Goal: Task Accomplishment & Management: Manage account settings

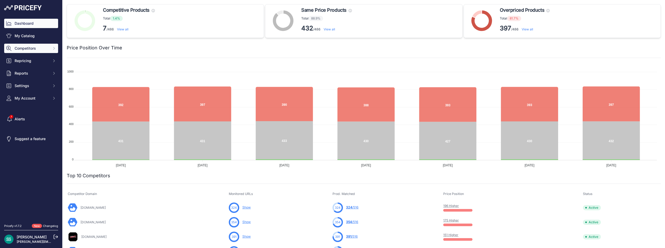
click at [31, 48] on span "Competitors" at bounding box center [32, 48] width 34 height 5
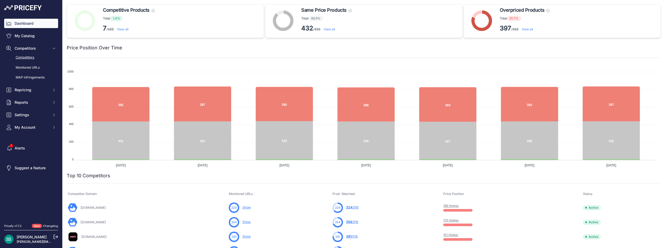
click at [32, 56] on link "Competitors" at bounding box center [31, 57] width 54 height 9
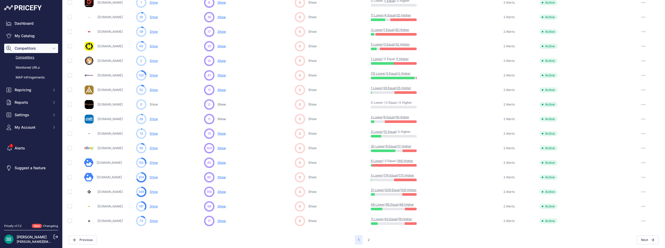
scroll to position [191, 0]
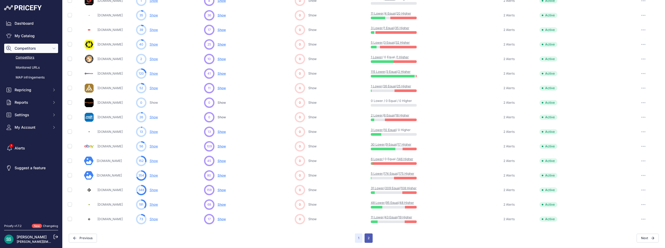
click at [367, 240] on button "2" at bounding box center [368, 238] width 8 height 9
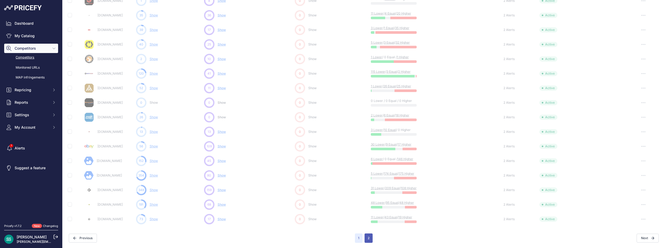
click at [367, 238] on button "2" at bounding box center [368, 238] width 8 height 9
click at [469, 131] on div "3 Lower / 10 Equal / 0 Higher" at bounding box center [436, 132] width 130 height 8
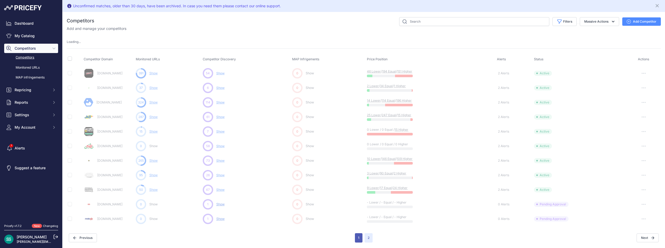
click at [358, 238] on button "1" at bounding box center [359, 238] width 8 height 9
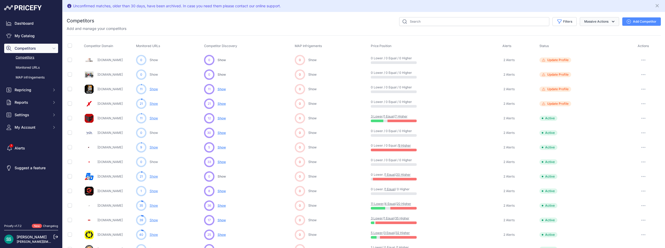
click at [610, 20] on icon "button" at bounding box center [612, 21] width 5 height 5
click at [70, 75] on input "checkbox" at bounding box center [70, 74] width 4 height 4
checkbox input "true"
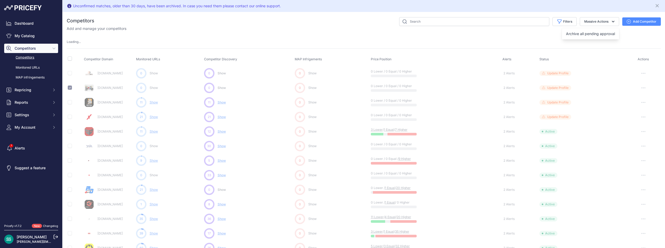
click at [641, 88] on icon "button" at bounding box center [643, 88] width 4 height 1
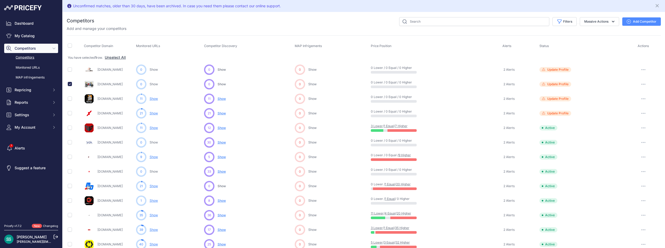
click at [639, 83] on button "button" at bounding box center [643, 84] width 10 height 7
click at [624, 111] on button "Delete" at bounding box center [637, 112] width 43 height 8
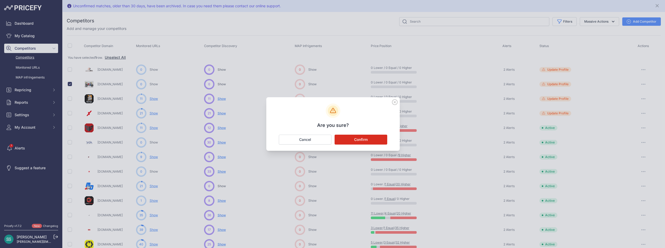
click at [368, 138] on button "Confirm" at bounding box center [360, 140] width 53 height 10
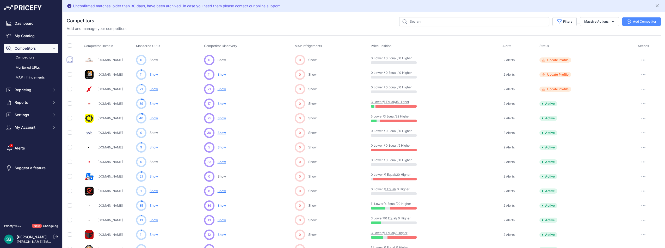
click at [69, 58] on input "checkbox" at bounding box center [70, 60] width 4 height 4
checkbox input "true"
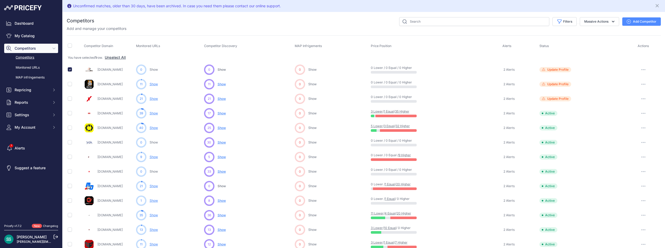
click at [640, 69] on button "button" at bounding box center [643, 69] width 10 height 7
click at [621, 99] on button "Delete" at bounding box center [637, 97] width 43 height 8
click at [643, 70] on icon "button" at bounding box center [643, 70] width 1 height 1
click at [623, 98] on button "Delete" at bounding box center [637, 97] width 43 height 8
click at [33, 68] on link "Monitored URLs" at bounding box center [31, 67] width 54 height 9
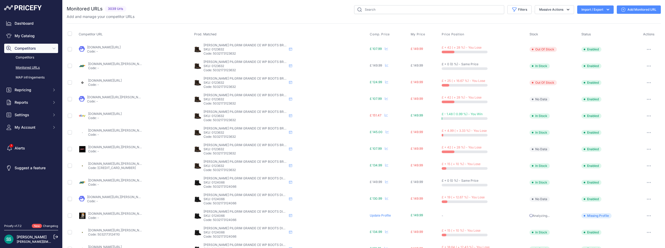
click at [605, 10] on icon "button" at bounding box center [607, 9] width 5 height 5
click at [590, 20] on span "Import" at bounding box center [591, 20] width 10 height 4
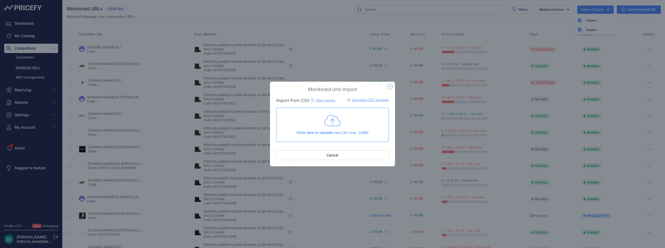
click at [372, 100] on link "Download CSV Template" at bounding box center [370, 100] width 37 height 4
click at [348, 154] on button "Cancel" at bounding box center [332, 156] width 113 height 10
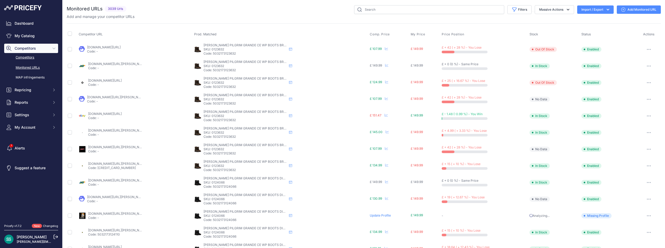
click at [31, 57] on link "Competitors" at bounding box center [31, 57] width 54 height 9
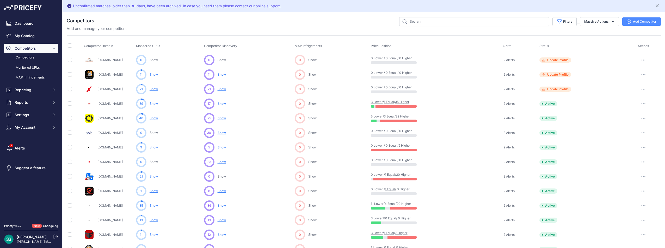
click at [641, 60] on icon "button" at bounding box center [641, 60] width 1 height 1
click at [623, 88] on button "Delete" at bounding box center [637, 88] width 43 height 8
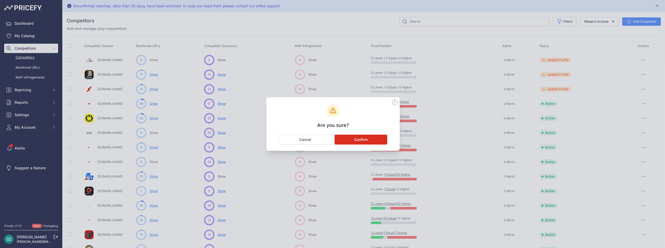
click at [359, 140] on button "Confirm" at bounding box center [360, 140] width 53 height 10
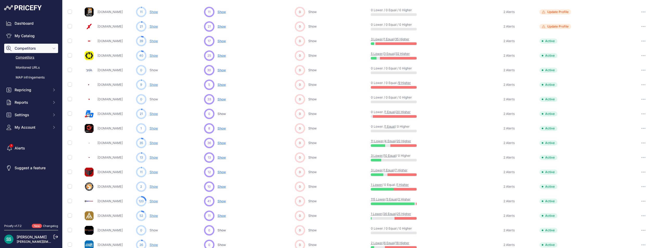
scroll to position [52, 0]
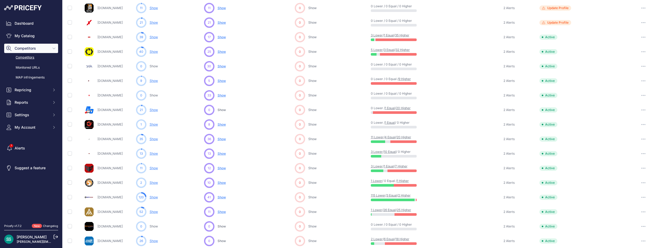
click at [145, 202] on div "120 Show You are not monitoring any URL of this competitor yet" at bounding box center [169, 197] width 66 height 10
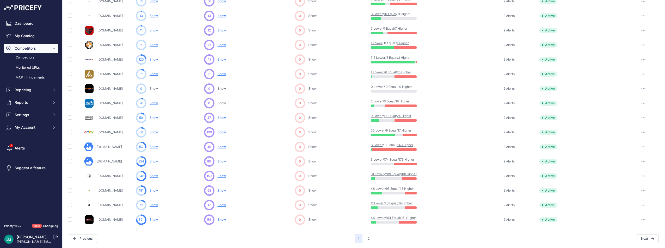
scroll to position [191, 0]
click at [367, 237] on button "2" at bounding box center [368, 238] width 8 height 9
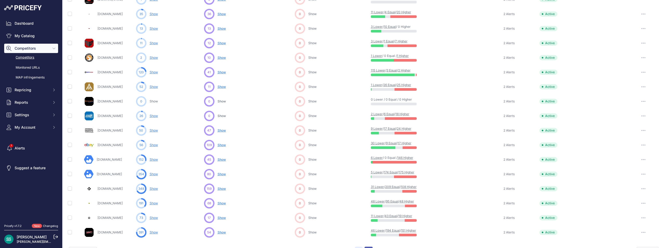
scroll to position [204, 0]
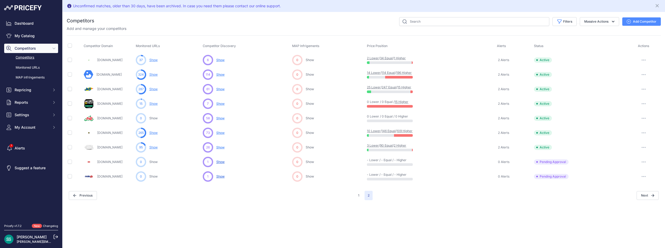
click at [643, 177] on icon "button" at bounding box center [643, 177] width 1 height 1
click at [643, 177] on icon "button" at bounding box center [643, 176] width 4 height 1
click at [69, 177] on input "checkbox" at bounding box center [70, 177] width 4 height 4
checkbox input "true"
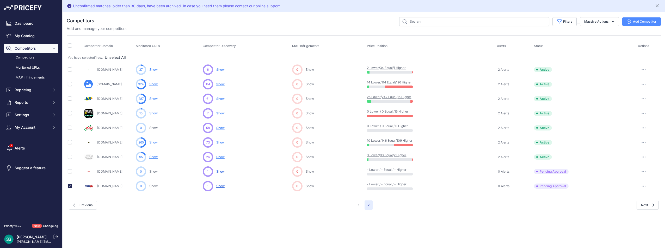
click at [644, 186] on icon "button" at bounding box center [643, 186] width 4 height 1
click at [646, 214] on button "Exclude Competitor" at bounding box center [638, 214] width 43 height 8
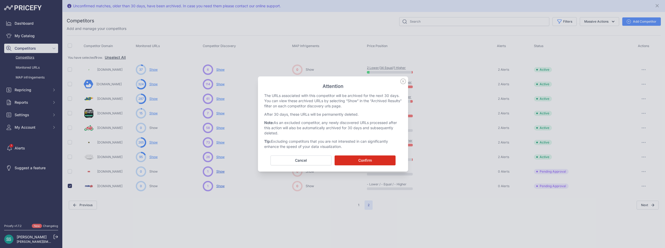
click at [360, 161] on button "Confirm" at bounding box center [364, 161] width 61 height 10
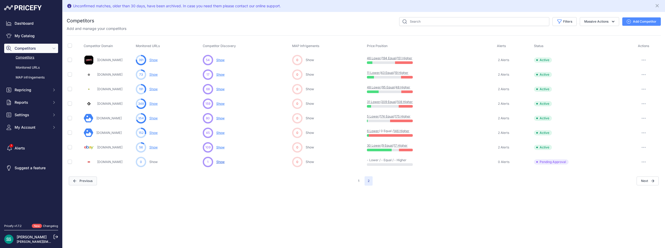
click at [91, 182] on button "Previous" at bounding box center [83, 181] width 28 height 9
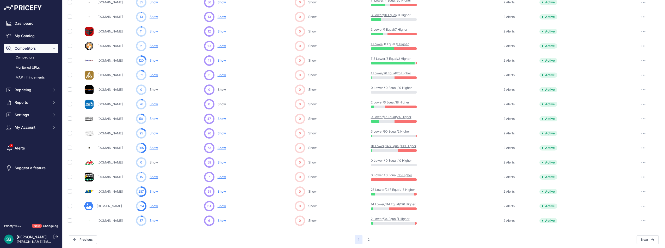
scroll to position [191, 0]
